Goal: Transaction & Acquisition: Book appointment/travel/reservation

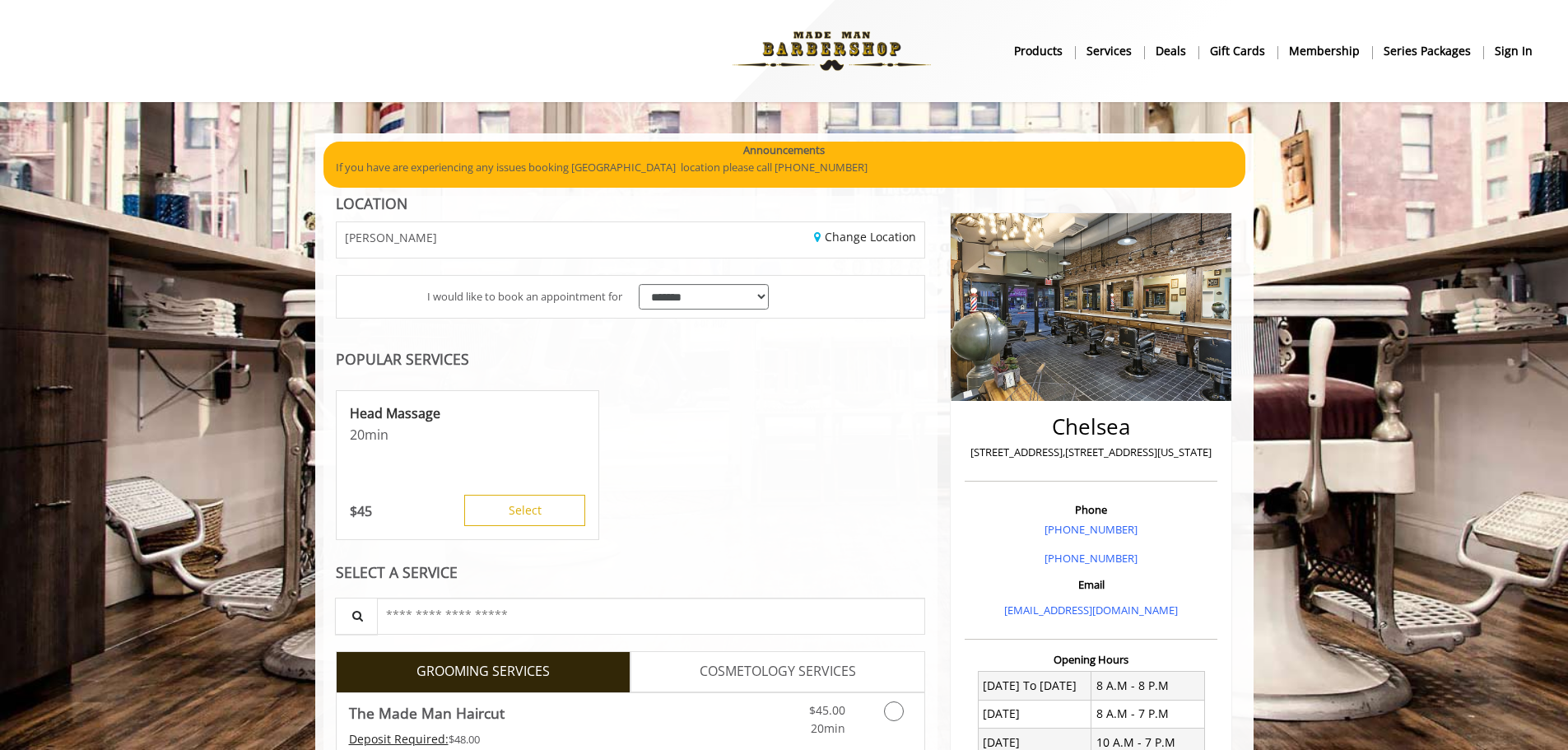
click at [1523, 54] on b "sign in" at bounding box center [1514, 51] width 38 height 18
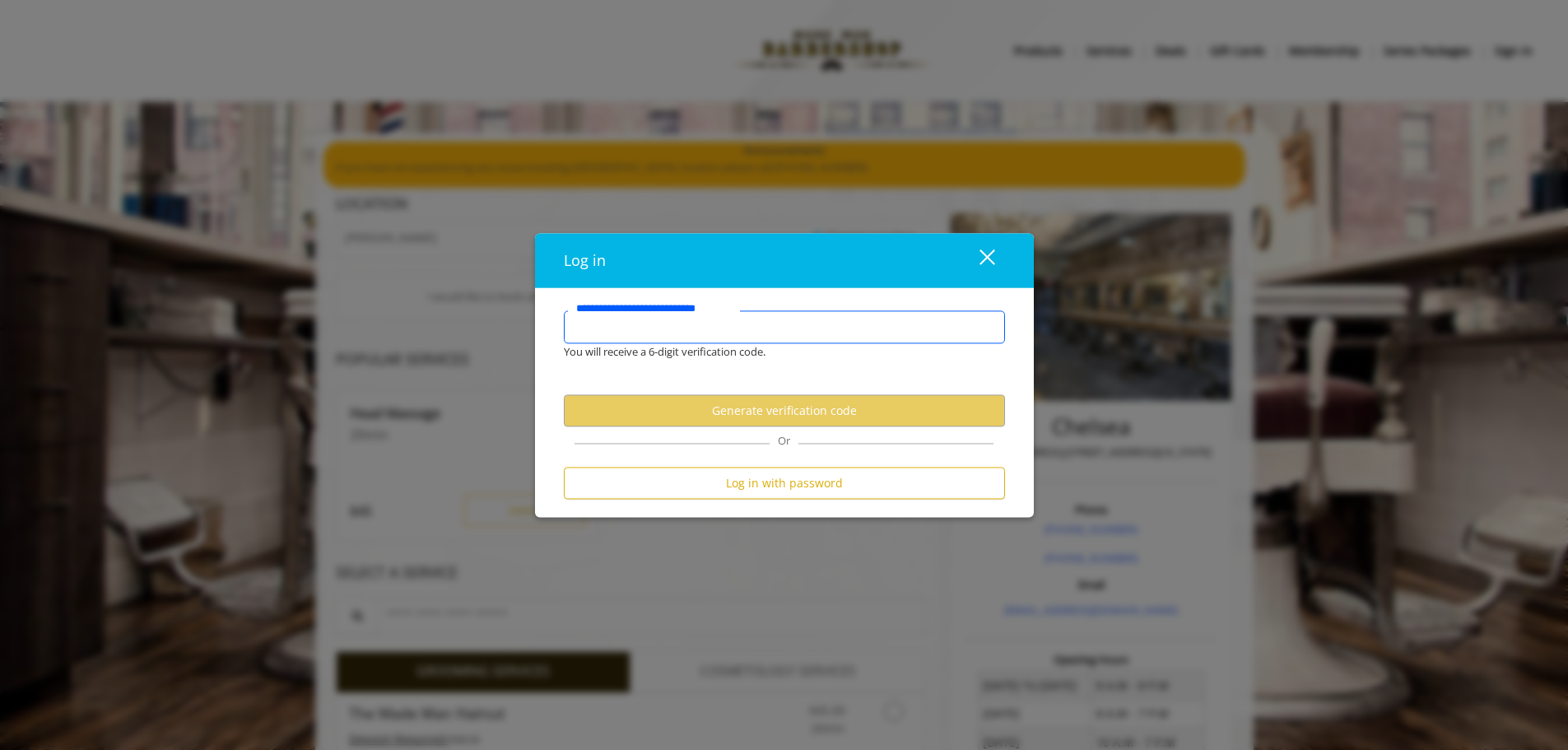
click at [754, 325] on input "**********" at bounding box center [784, 326] width 441 height 33
click at [726, 352] on div "You will receive a 6-digit verification code." at bounding box center [772, 352] width 441 height 17
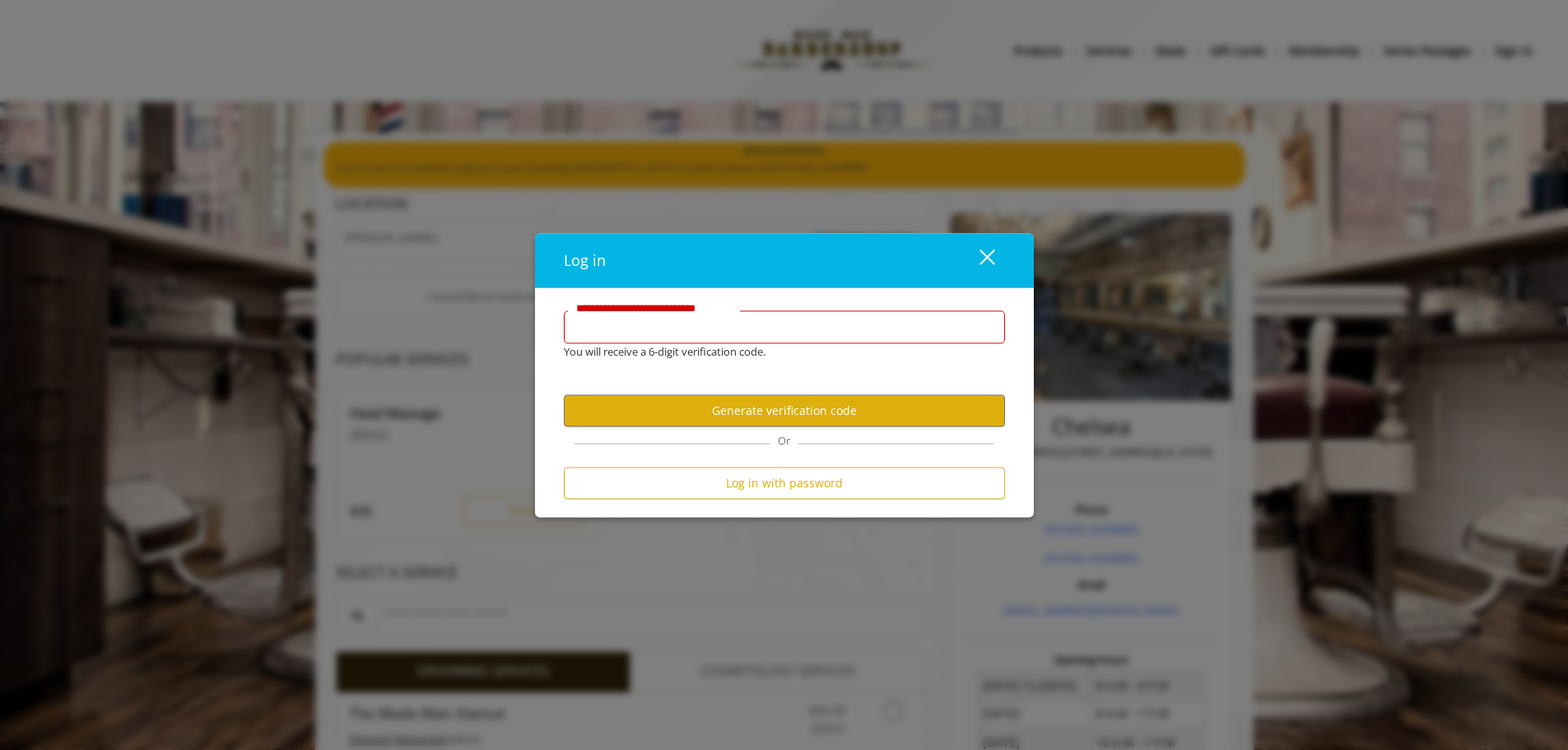
click at [734, 341] on input "**********" at bounding box center [784, 326] width 441 height 33
type input "**********"
click at [737, 415] on button "Generate verification code" at bounding box center [784, 411] width 441 height 32
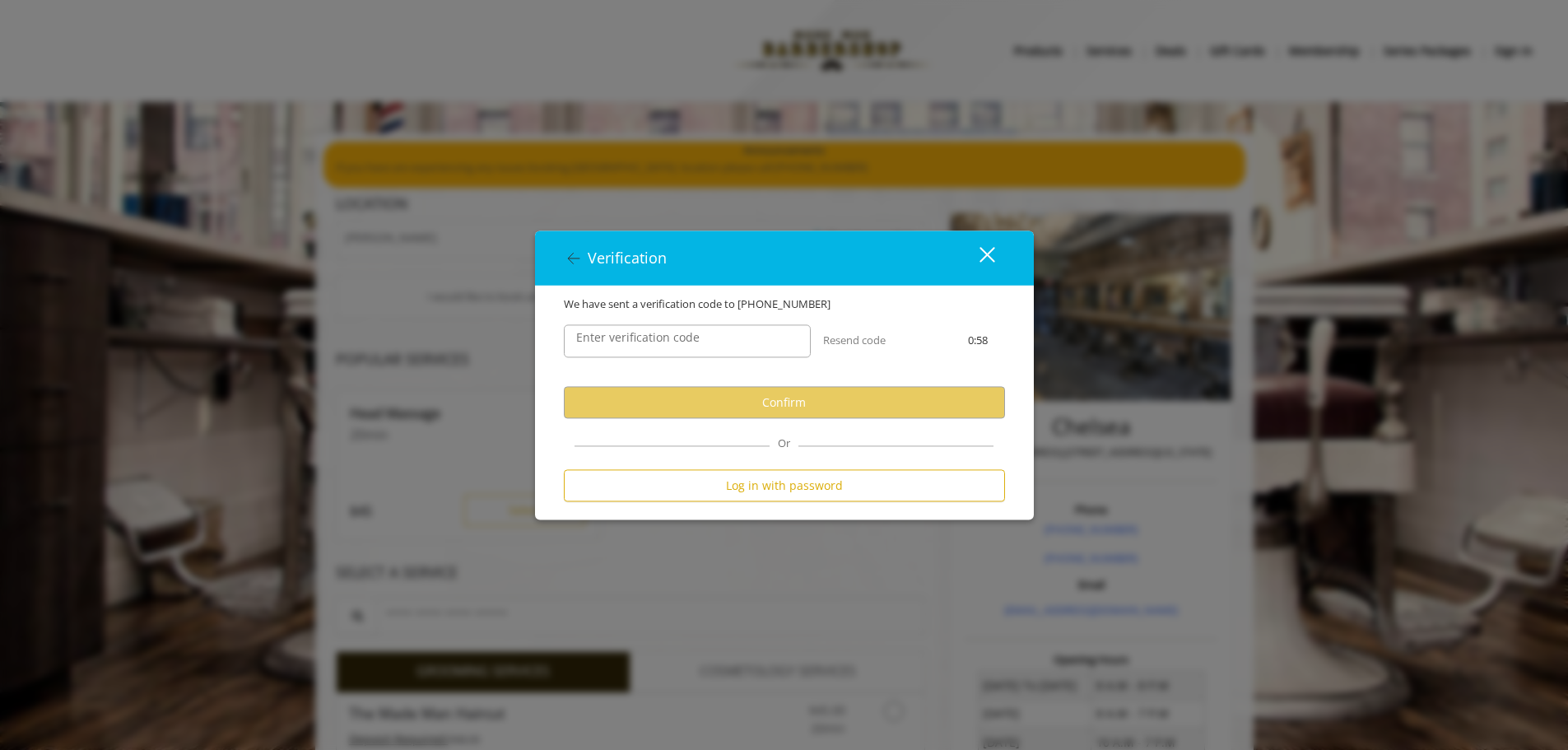
click at [694, 344] on label "Enter verification code" at bounding box center [638, 338] width 140 height 18
click at [694, 344] on input "Enter verification code" at bounding box center [687, 342] width 247 height 33
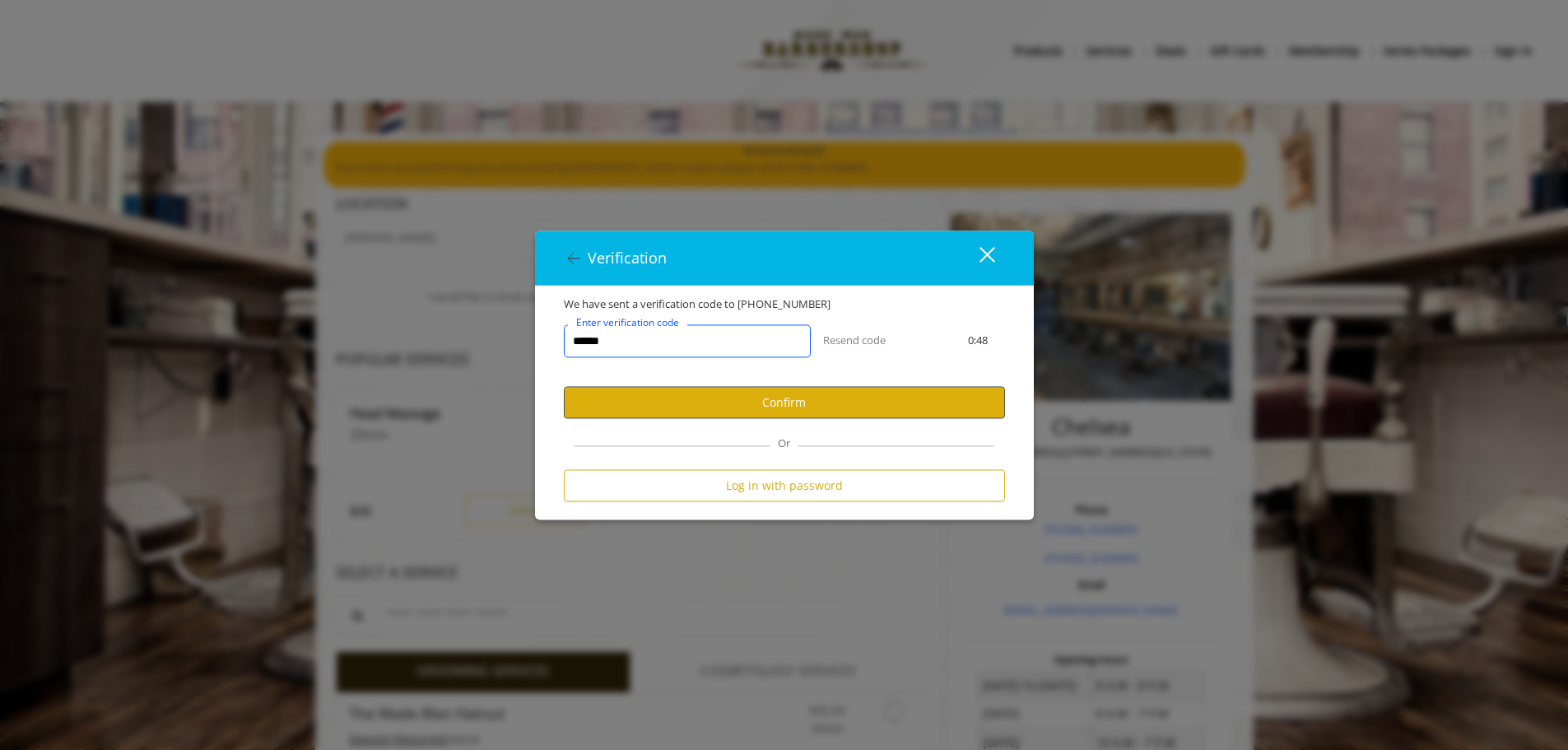
type input "******"
click at [787, 406] on button "Confirm" at bounding box center [784, 403] width 441 height 32
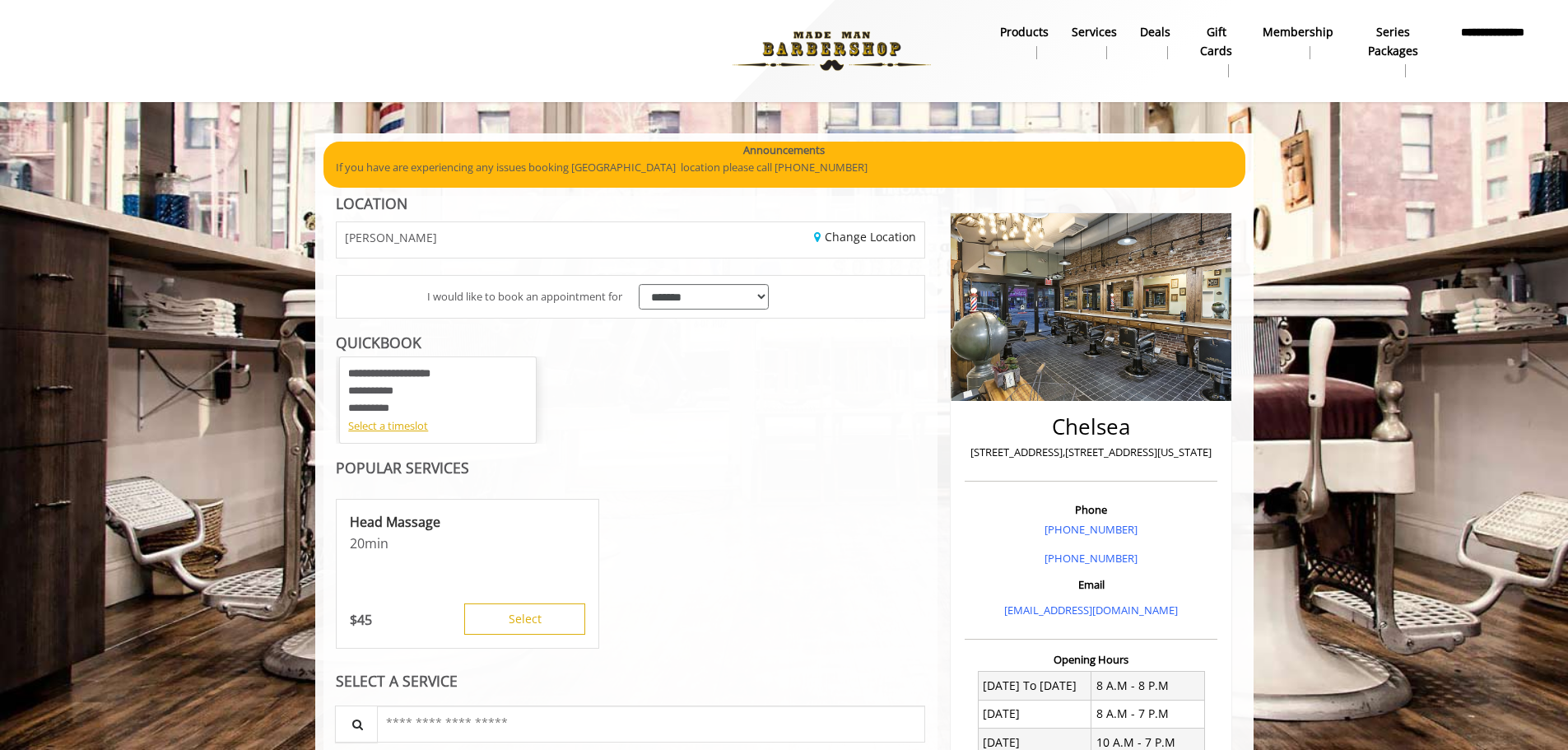
click at [442, 408] on div "**********" at bounding box center [437, 391] width 179 height 51
click at [404, 429] on div "Select a timeslot" at bounding box center [437, 425] width 179 height 17
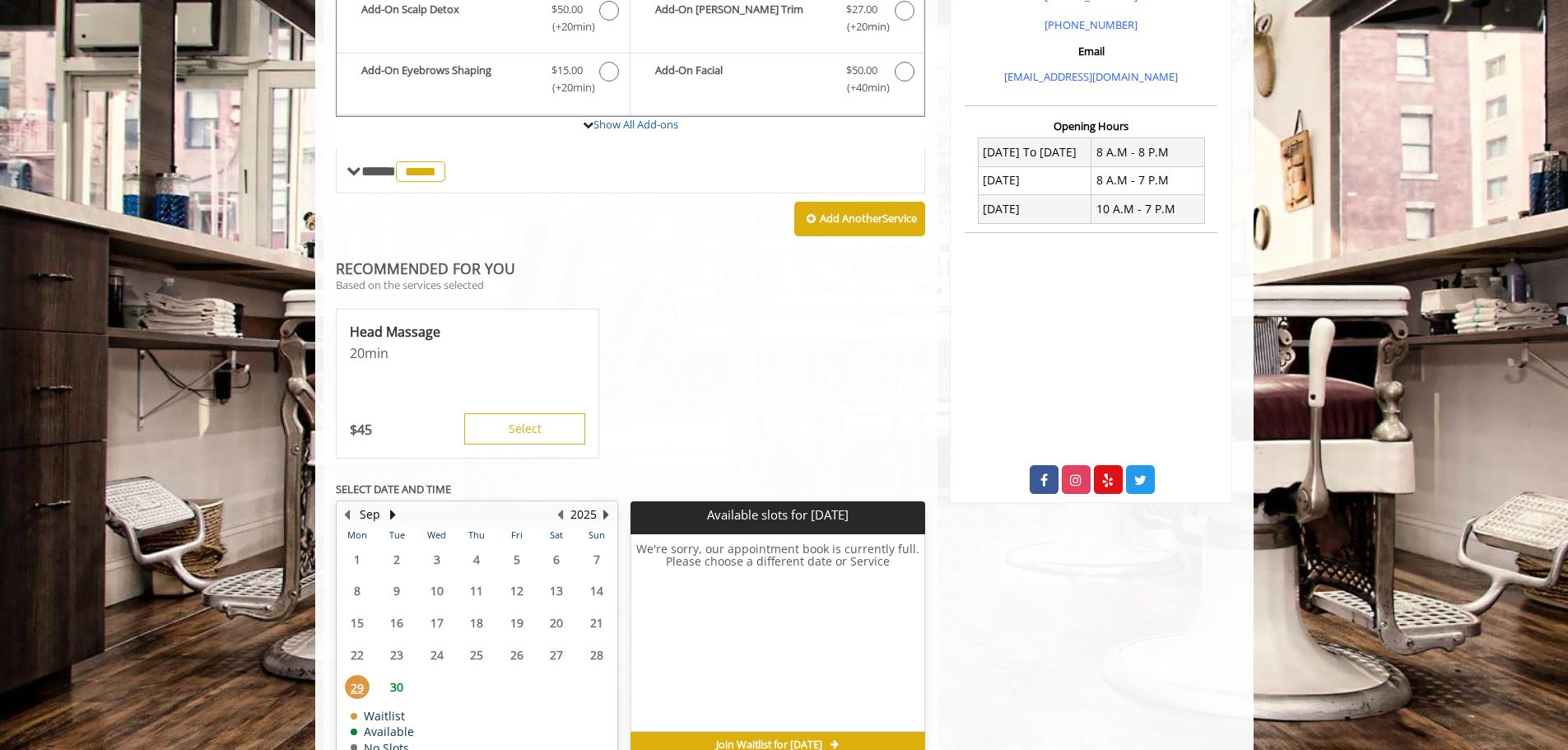
scroll to position [535, 0]
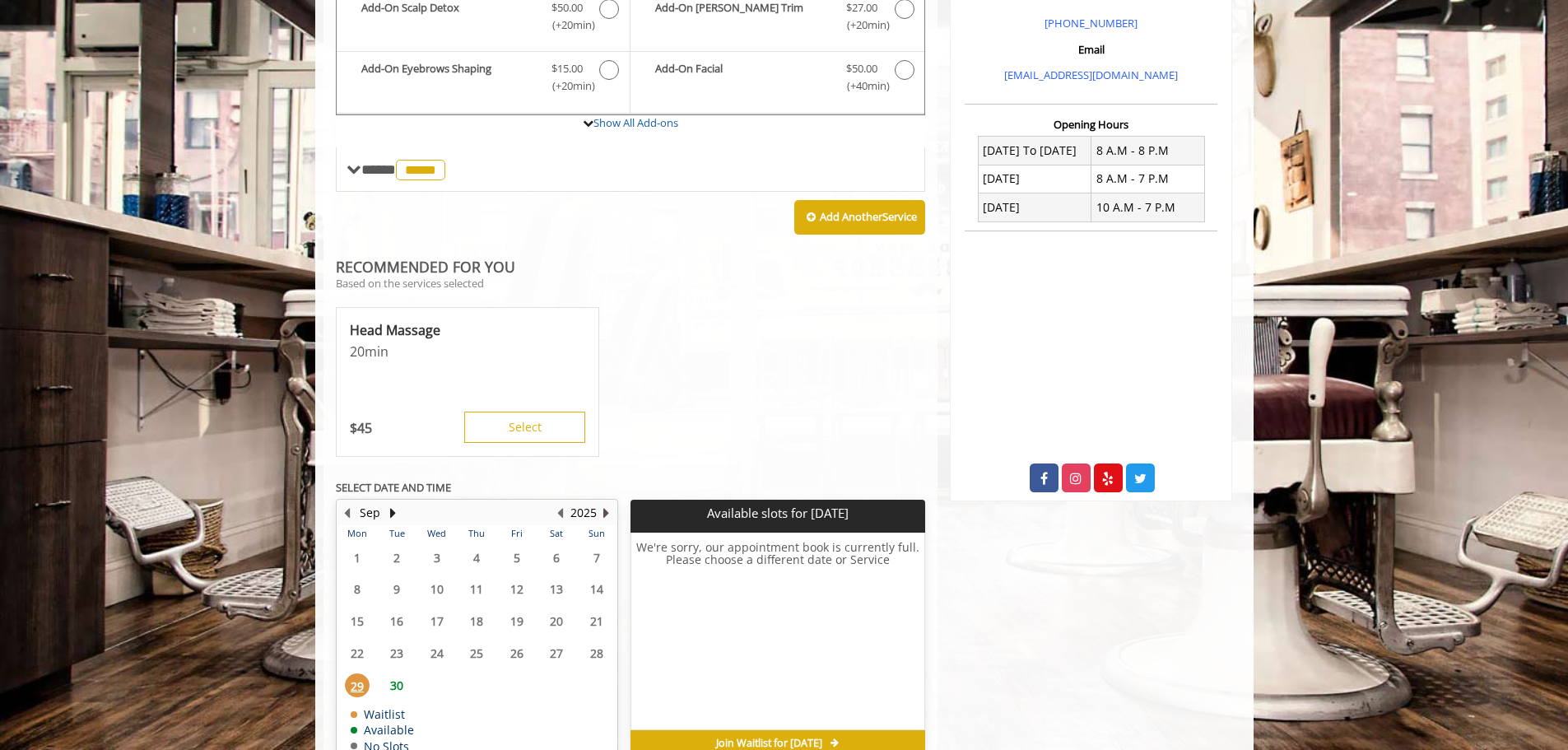
click at [603, 513] on button "Next Year" at bounding box center [606, 513] width 13 height 18
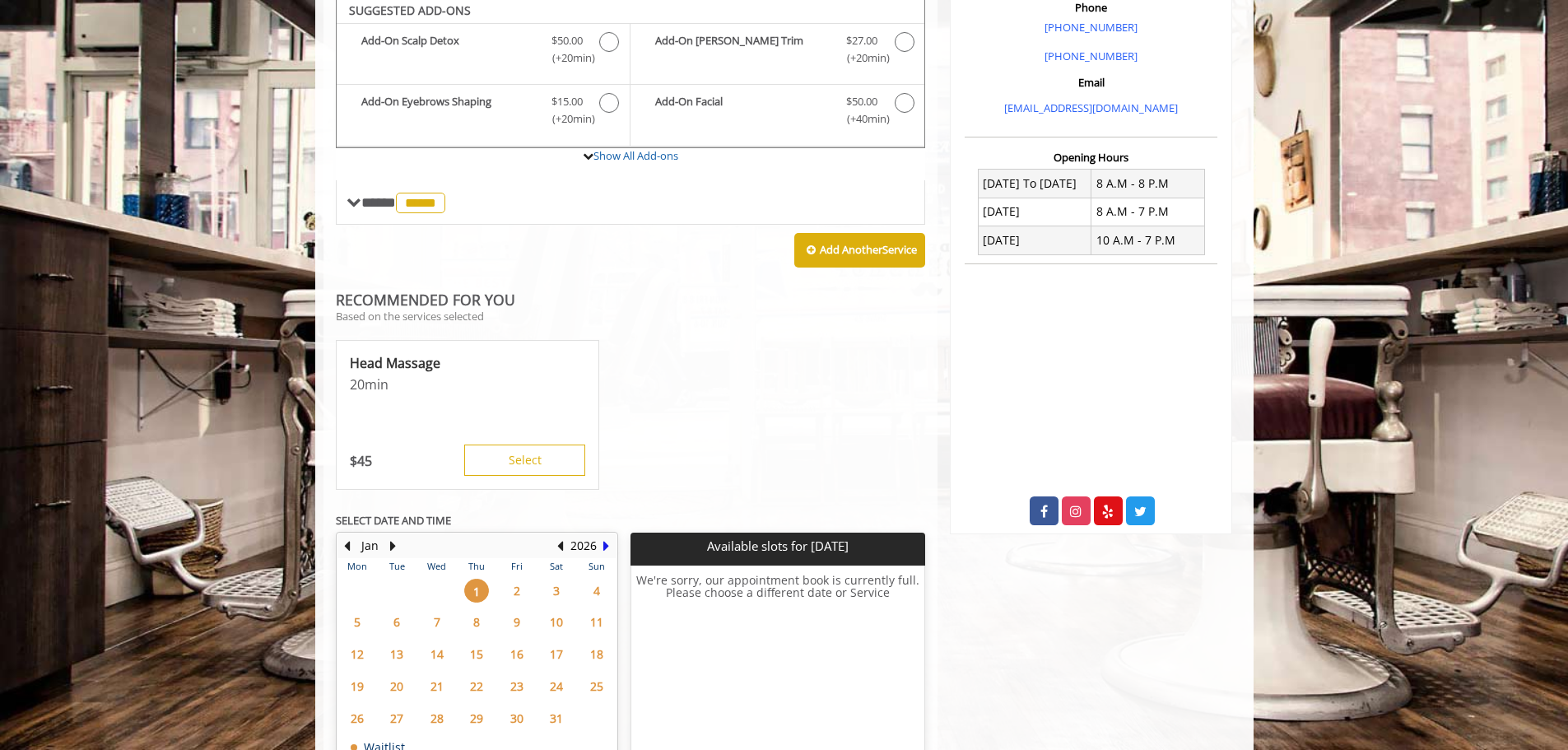
scroll to position [498, 0]
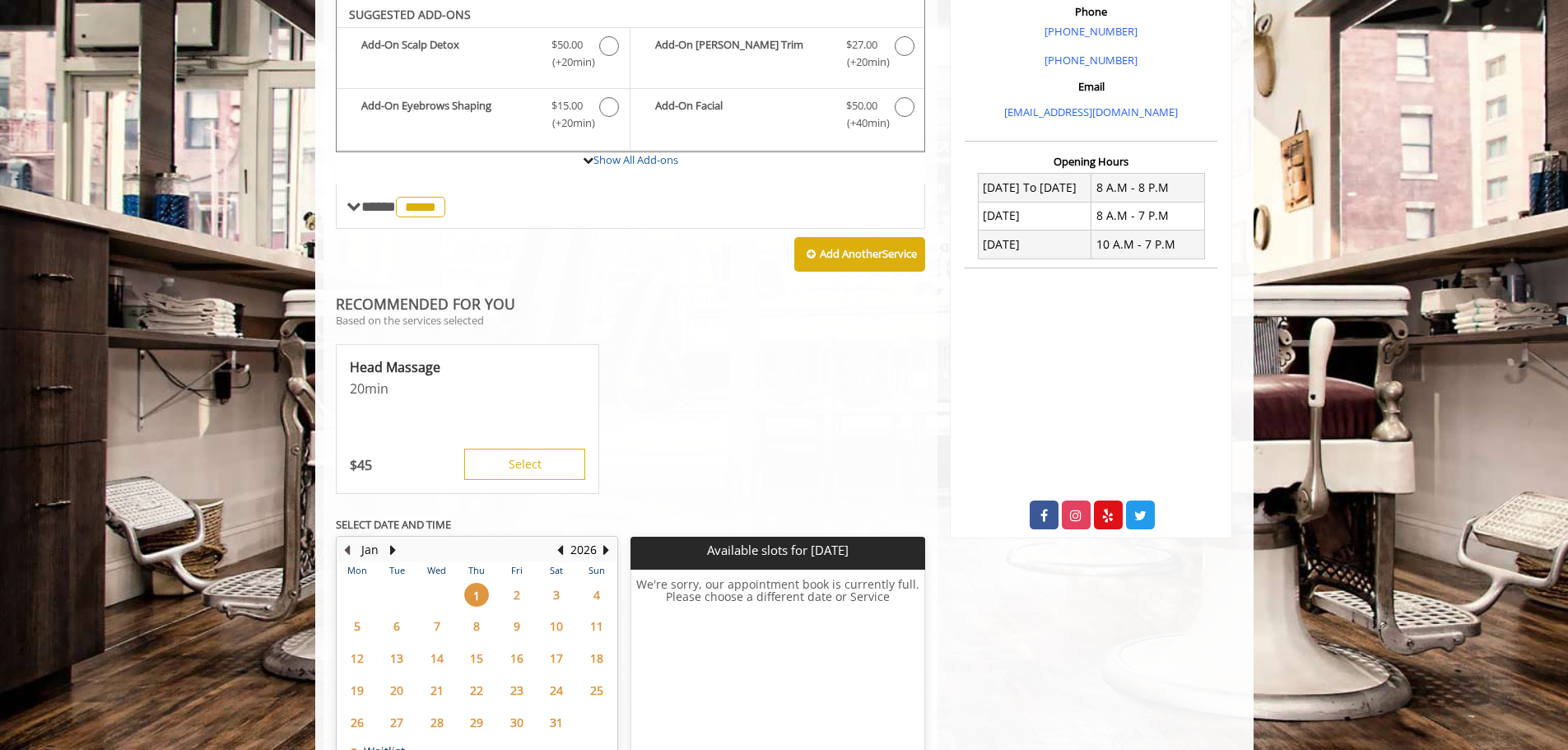
click at [347, 549] on button "Previous Month" at bounding box center [347, 550] width 13 height 18
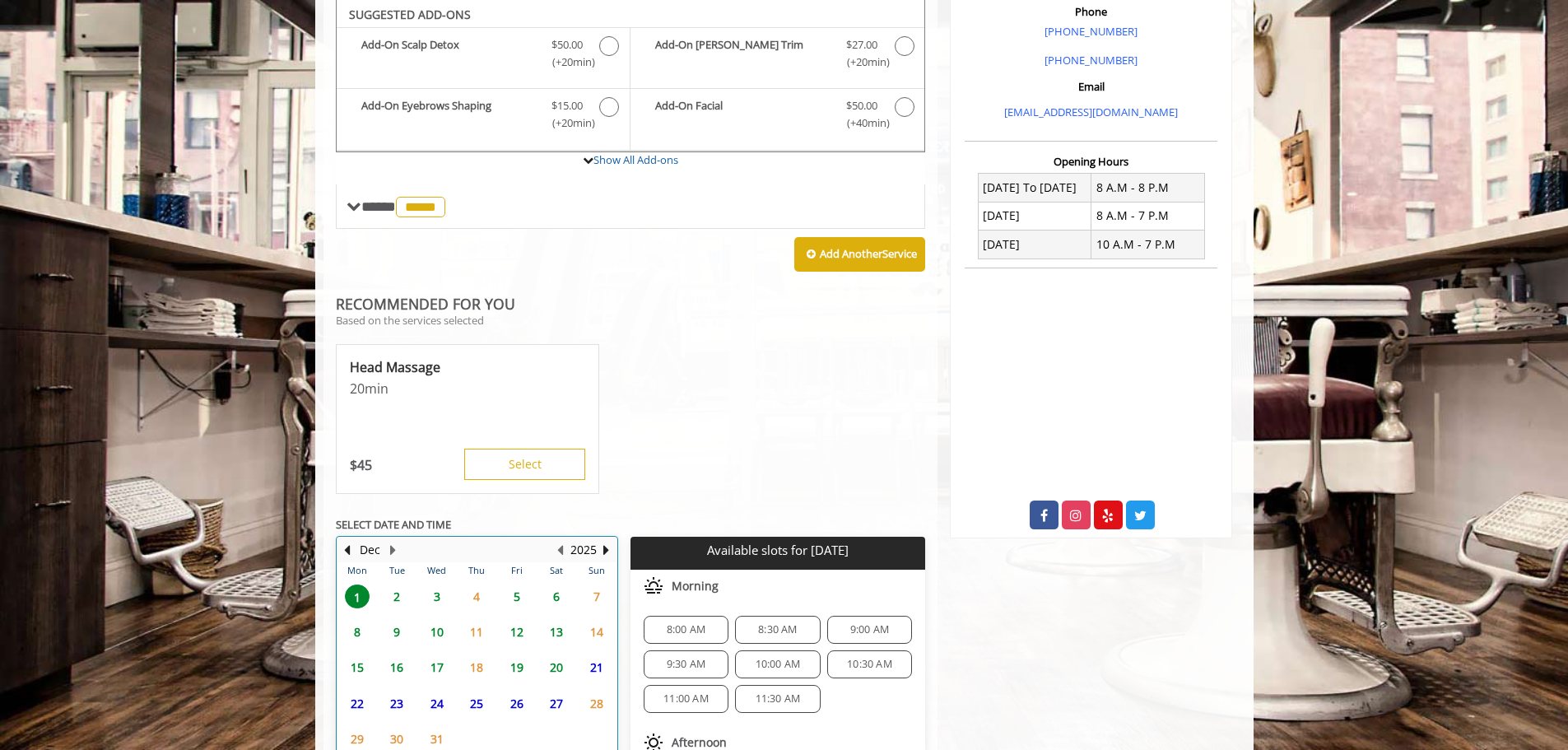
click at [337, 550] on td "Dec" at bounding box center [407, 549] width 140 height 25
click at [365, 550] on button "Dec" at bounding box center [370, 550] width 21 height 18
click at [354, 550] on div "Dec" at bounding box center [370, 550] width 59 height 22
click at [350, 551] on button "Previous Month" at bounding box center [347, 550] width 13 height 18
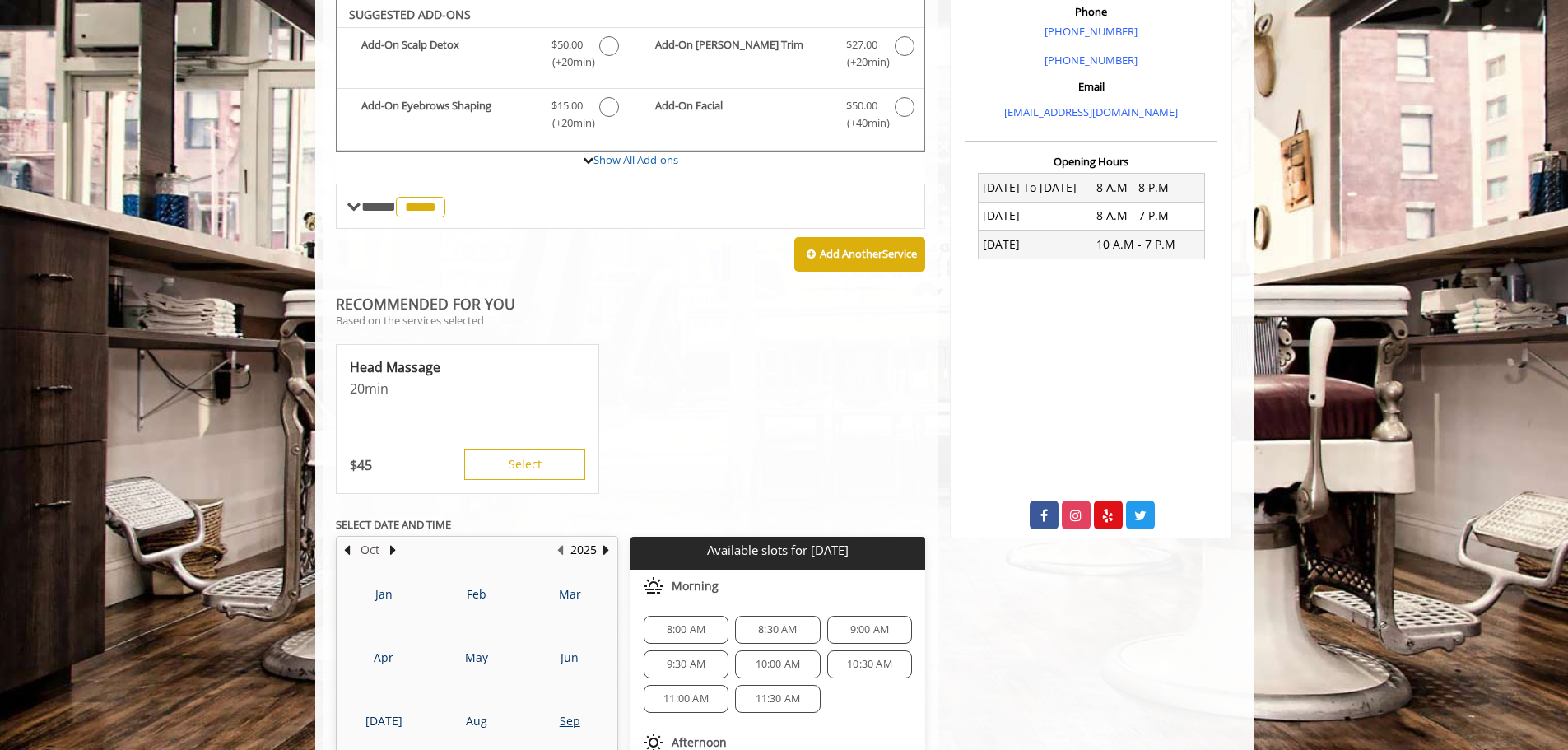
click at [372, 553] on button "Oct" at bounding box center [370, 550] width 19 height 18
click at [439, 639] on span "8" at bounding box center [436, 632] width 25 height 24
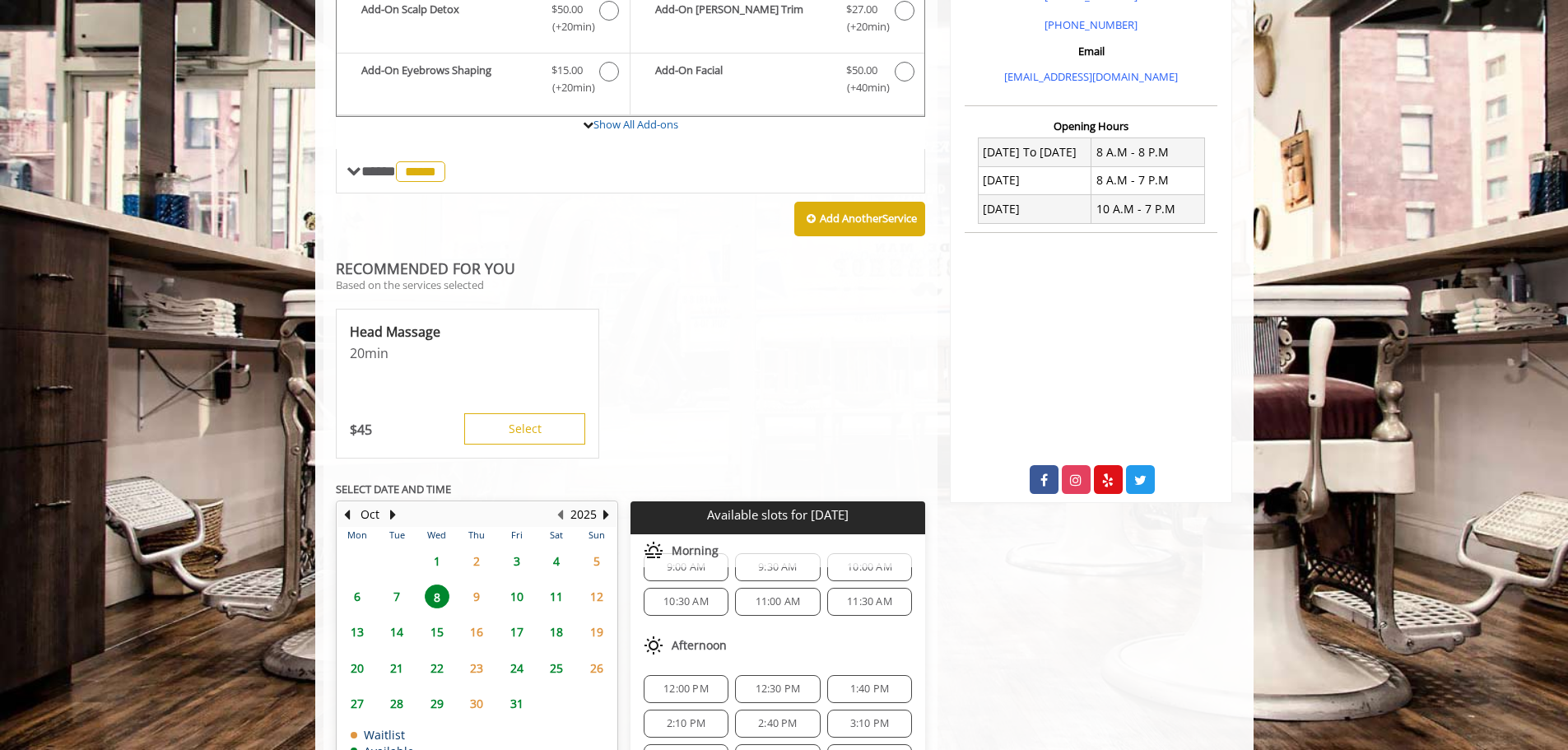
scroll to position [13, 0]
click at [698, 587] on span "9:00 AM" at bounding box center [686, 581] width 39 height 13
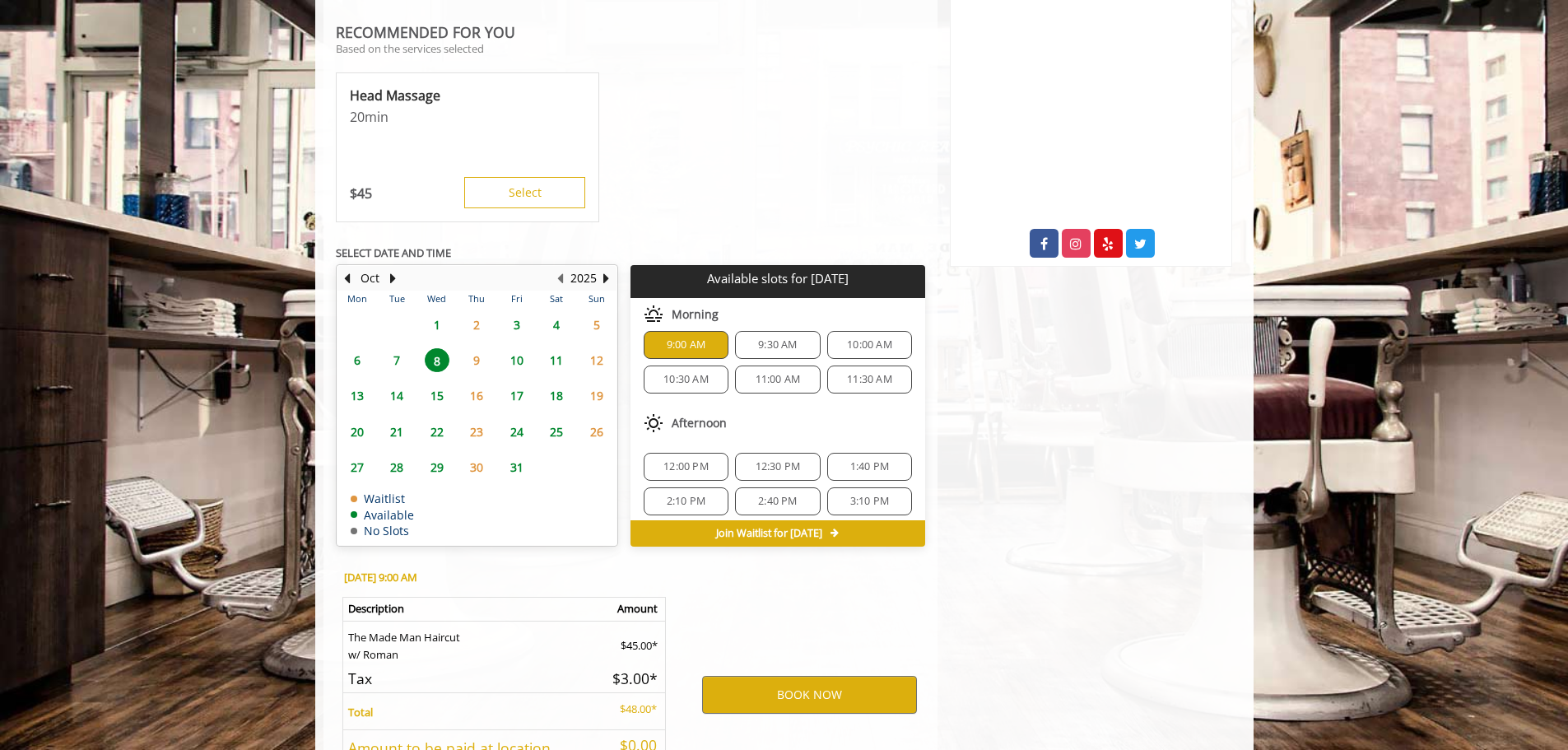
scroll to position [913, 0]
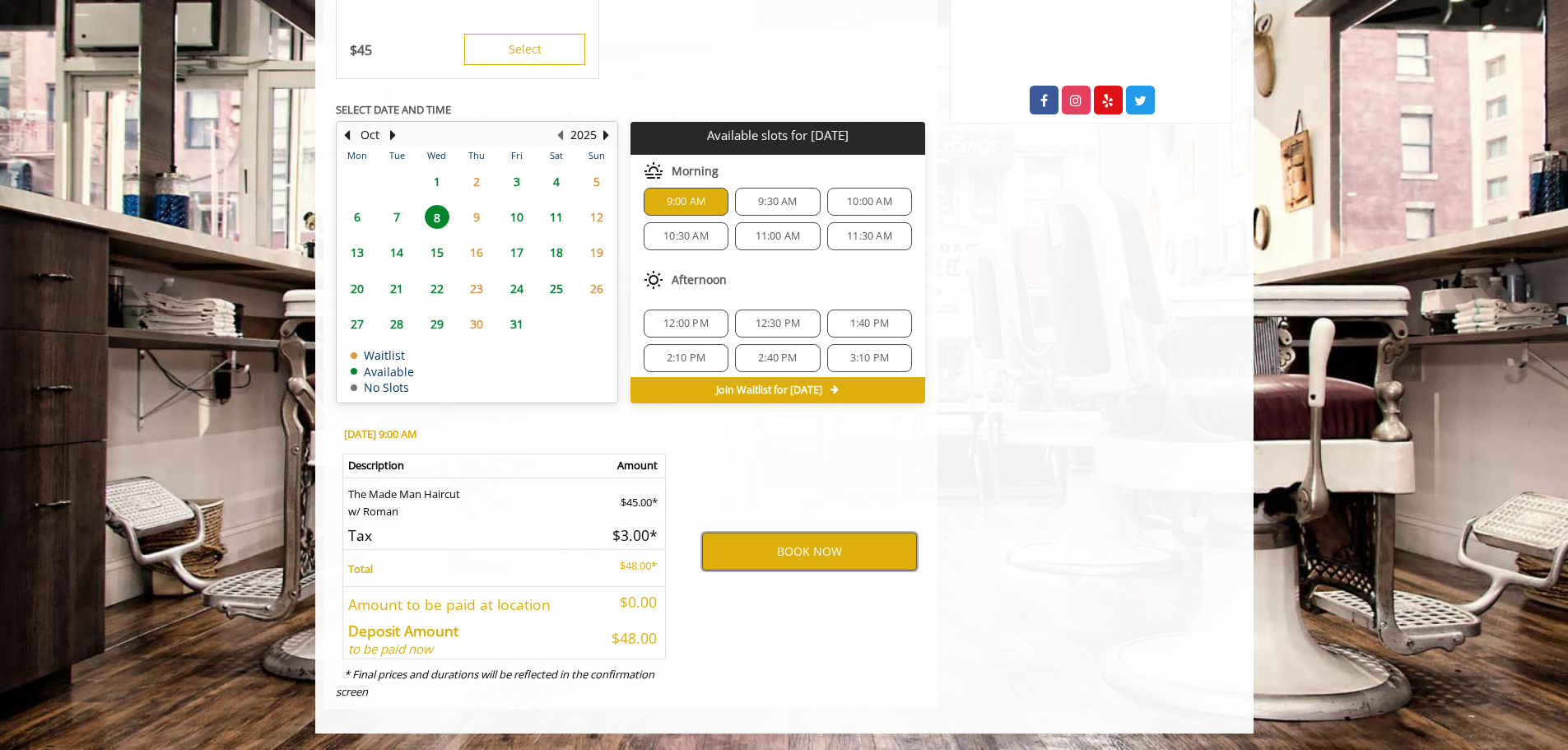
click at [769, 548] on button "BOOK NOW" at bounding box center [810, 552] width 215 height 38
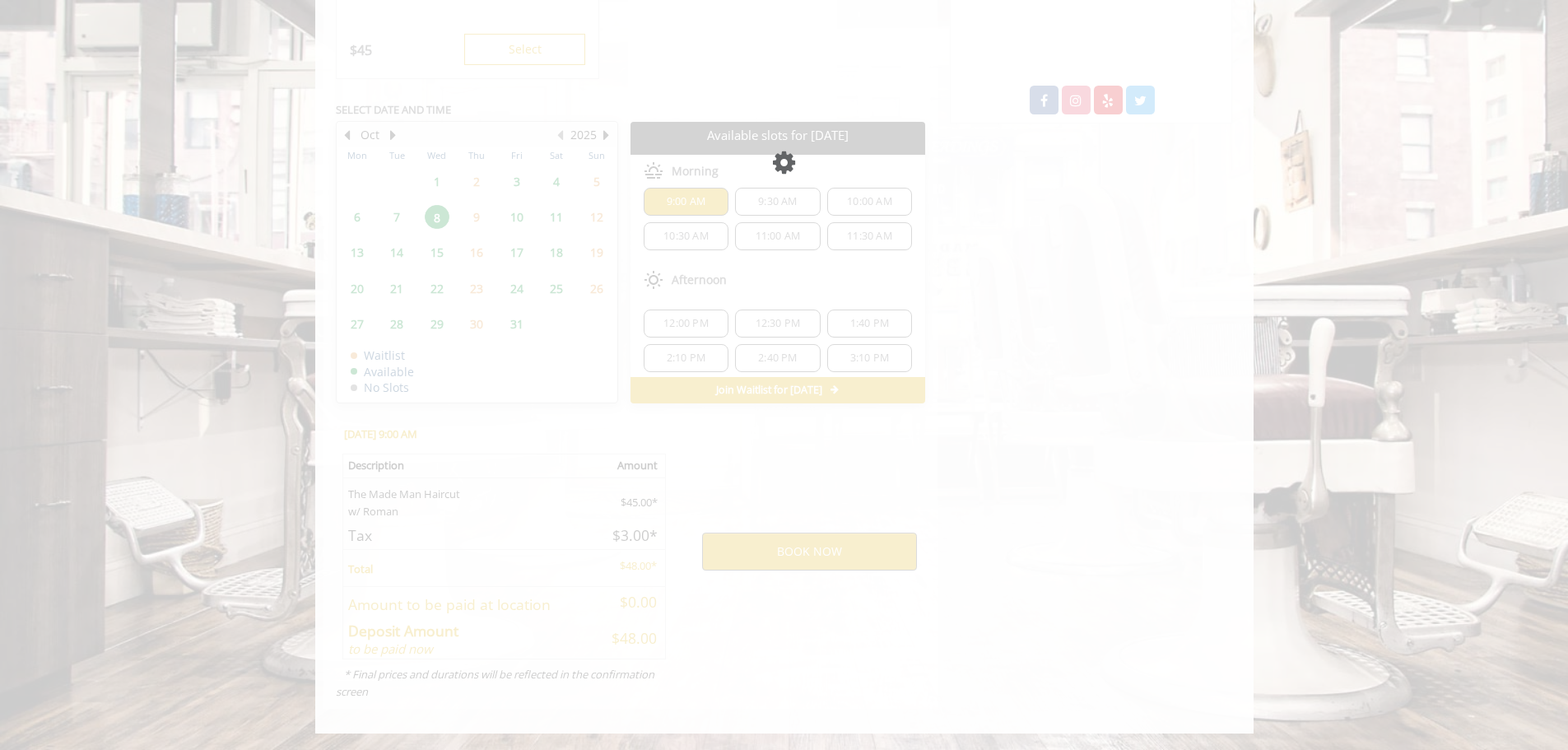
scroll to position [0, 0]
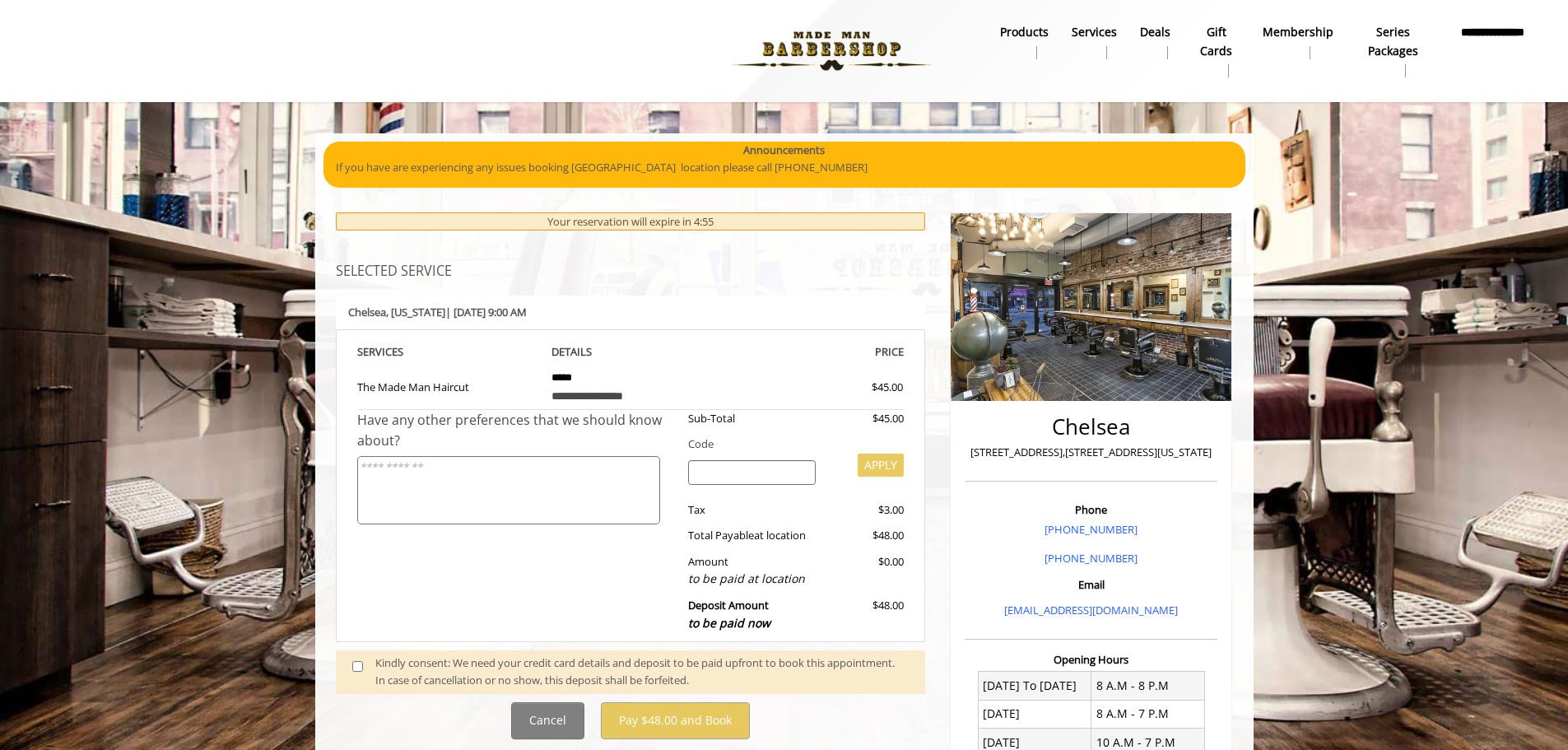
click at [363, 662] on span at bounding box center [364, 672] width 48 height 35
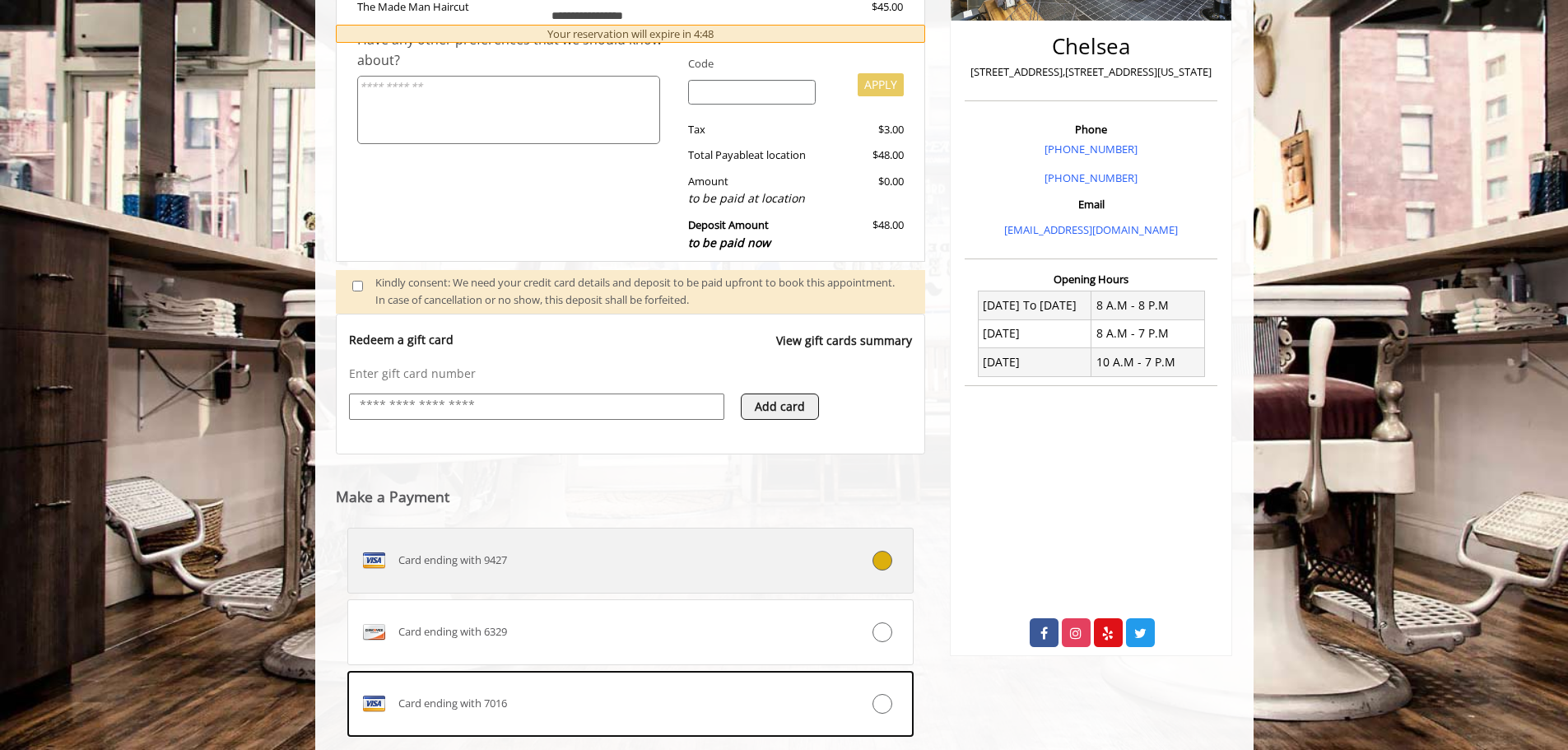
scroll to position [406, 0]
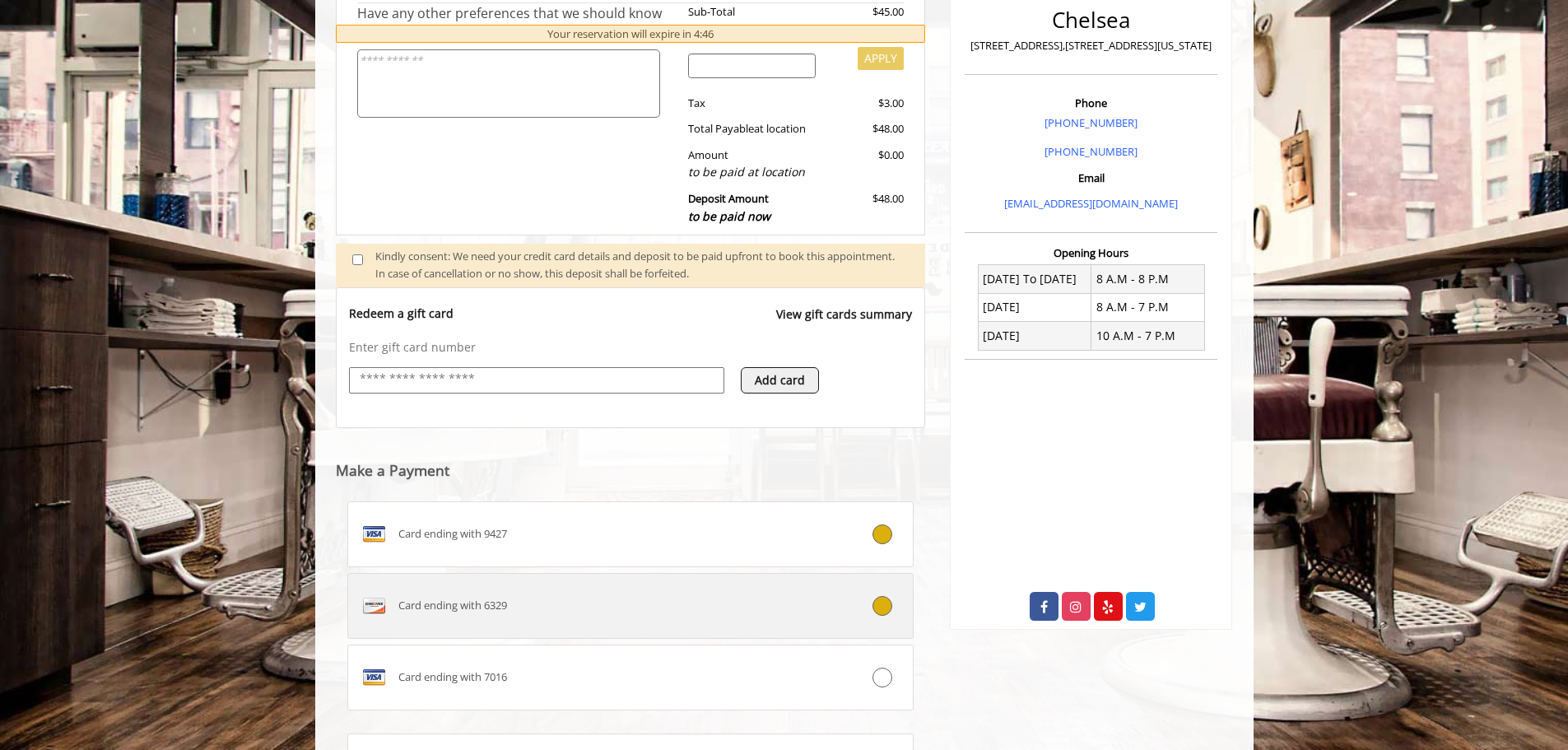
click at [588, 605] on div "Card ending with 6329" at bounding box center [584, 605] width 471 height 26
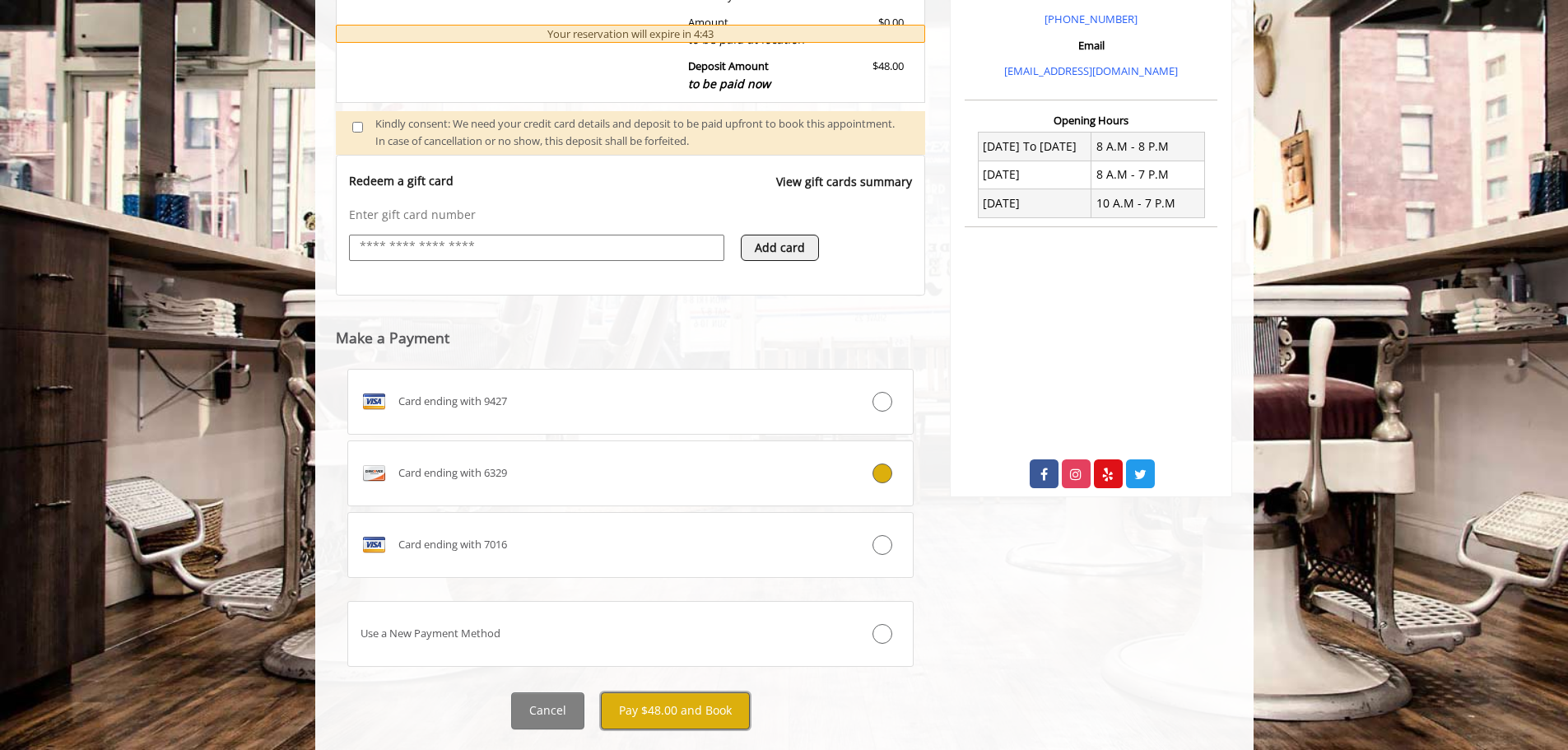
click at [680, 715] on button "Pay $48.00 and Book" at bounding box center [675, 711] width 149 height 37
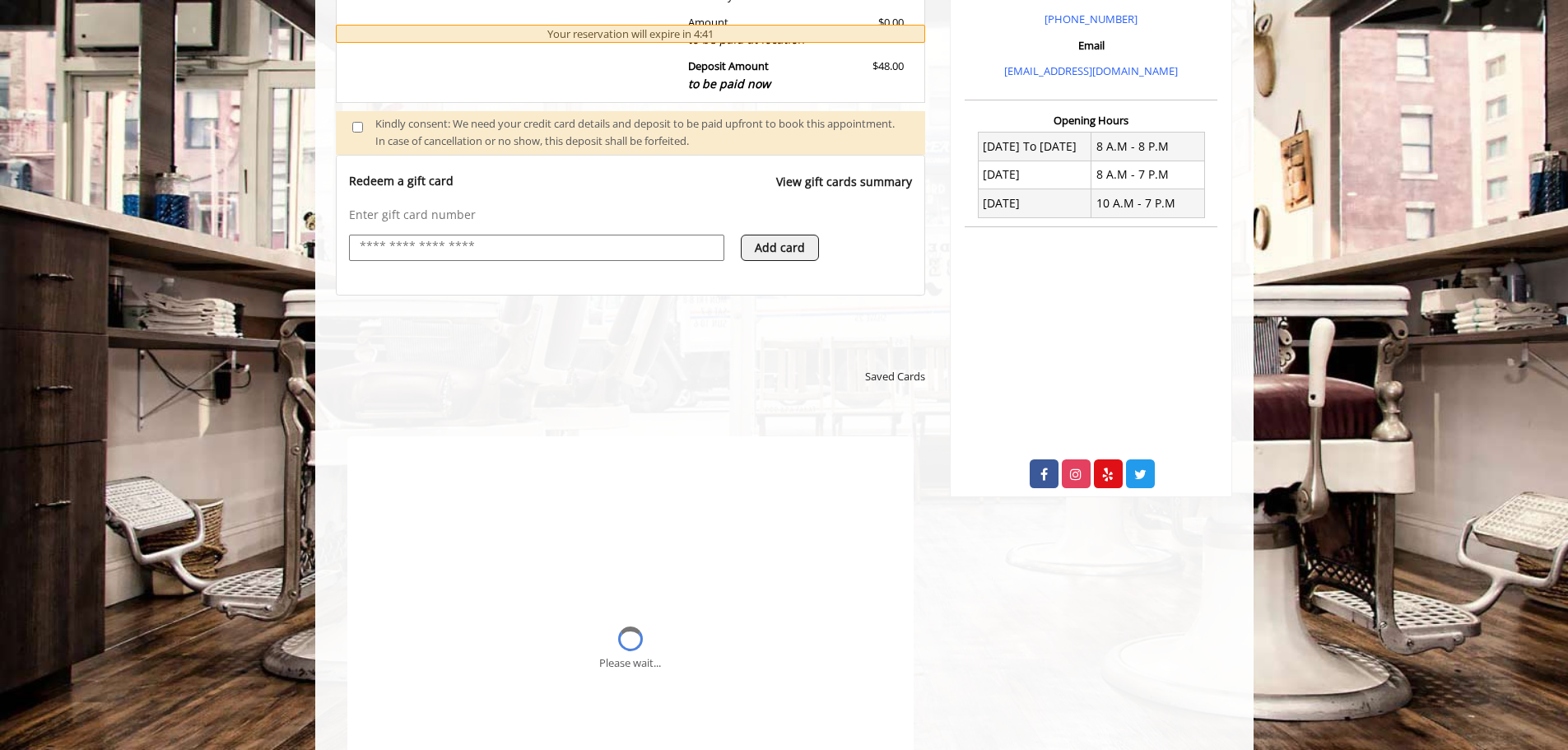
scroll to position [0, 0]
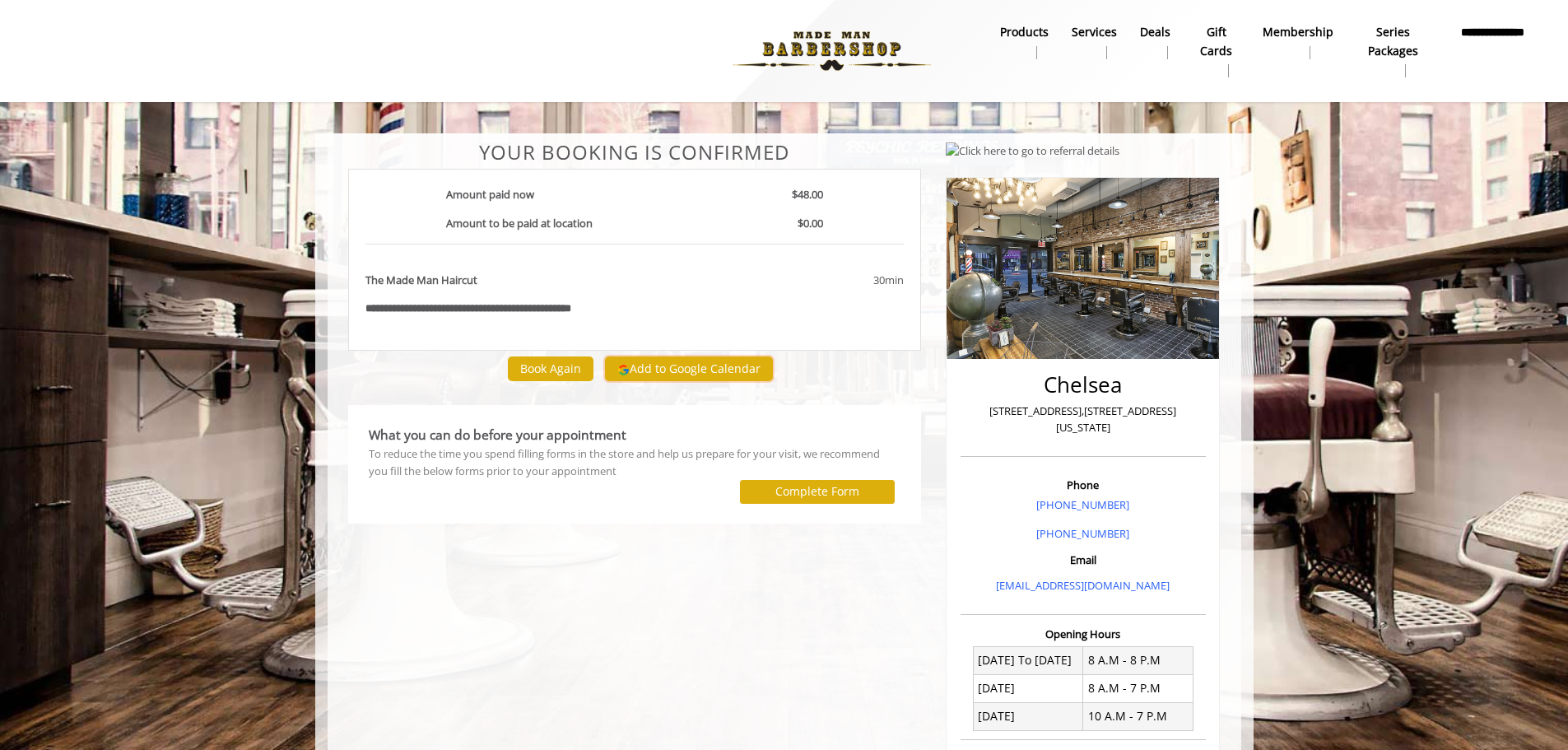
click at [662, 365] on button "Add to Google Calendar" at bounding box center [689, 368] width 168 height 25
